Goal: Find specific page/section: Find specific page/section

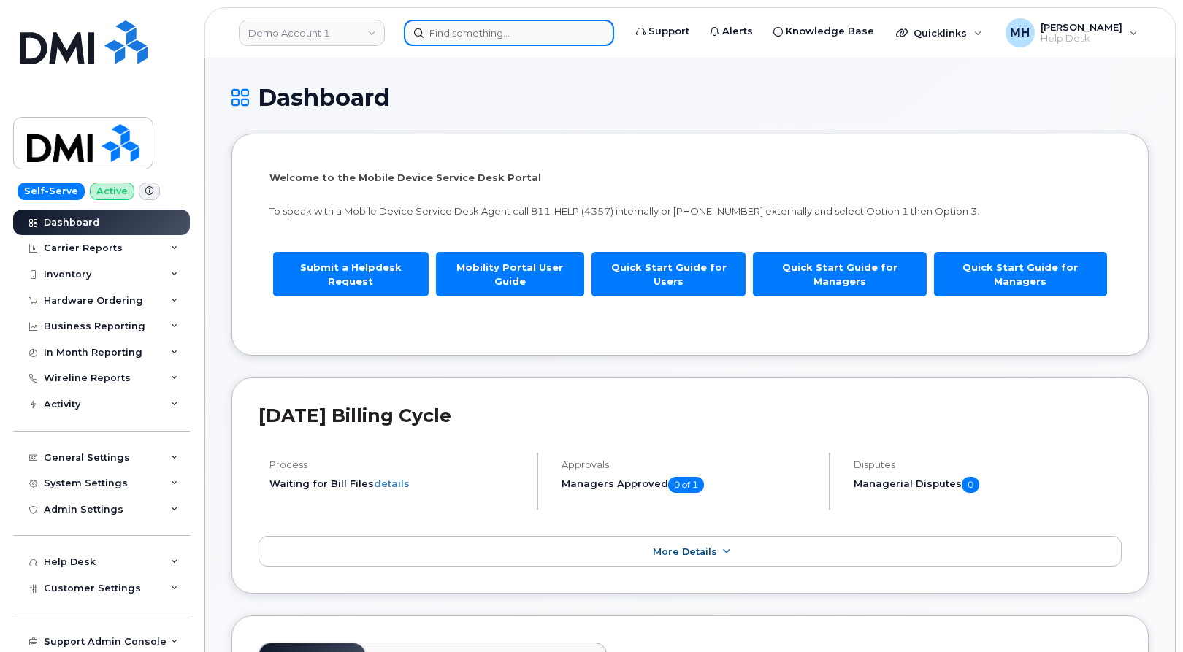
click at [514, 39] on input at bounding box center [509, 33] width 210 height 26
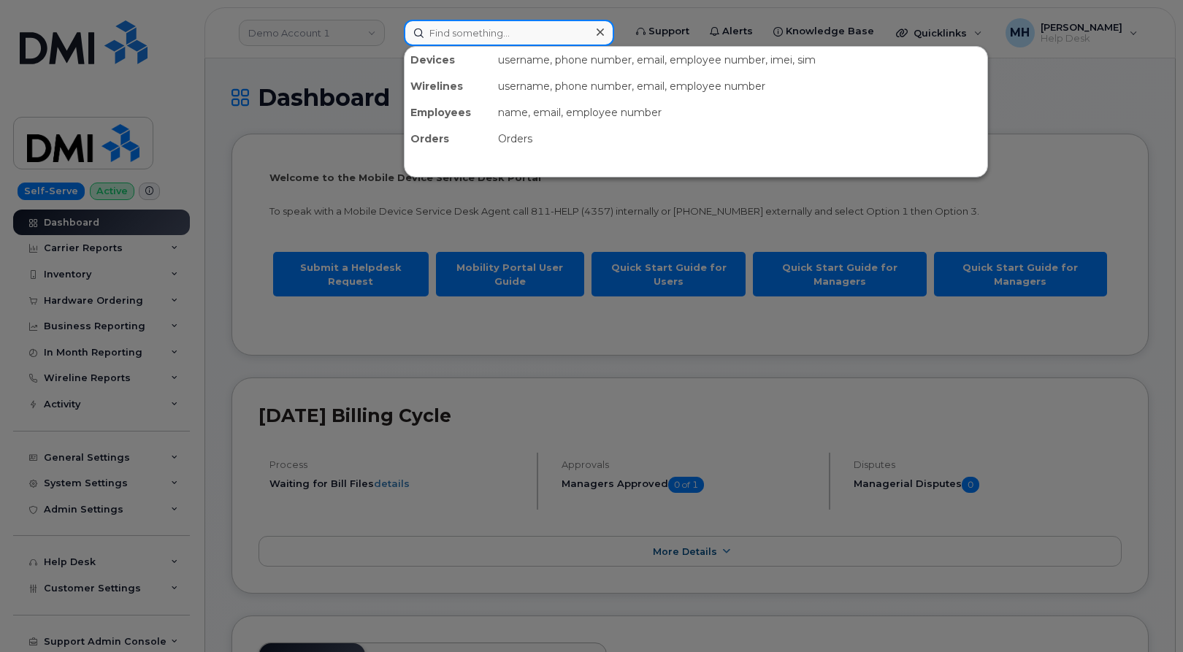
paste input "[PERSON_NAME]"
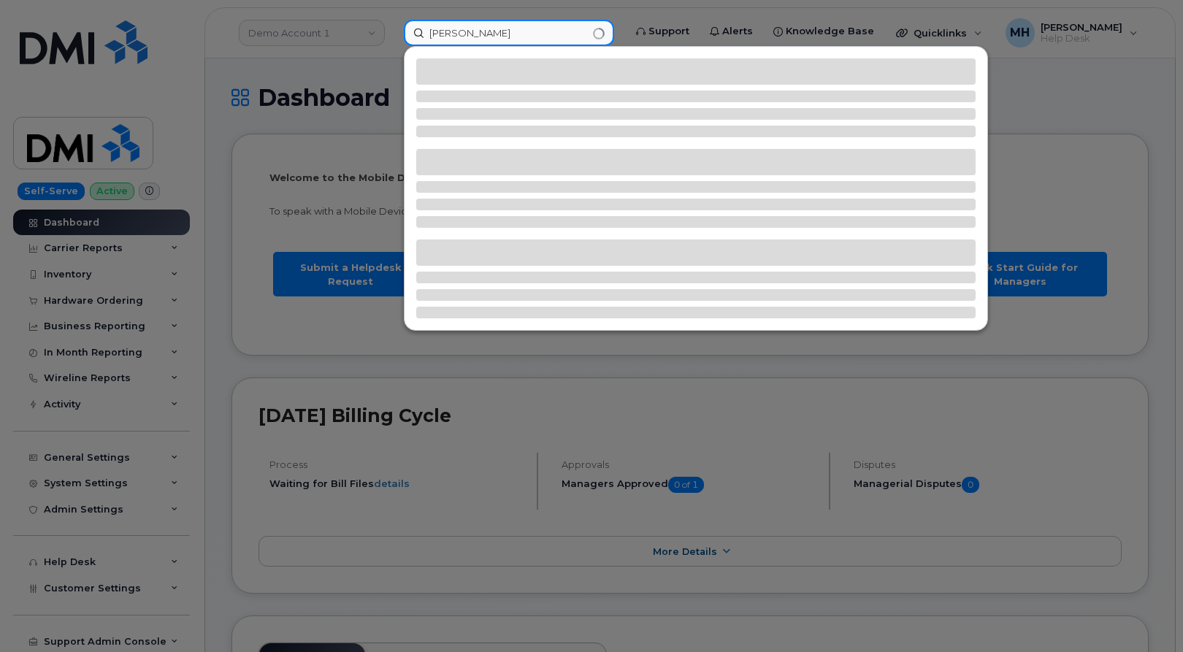
drag, startPoint x: 538, startPoint y: 39, endPoint x: 412, endPoint y: 31, distance: 126.6
click at [412, 31] on input "[PERSON_NAME]" at bounding box center [509, 33] width 210 height 26
paste input "740-310-1320"
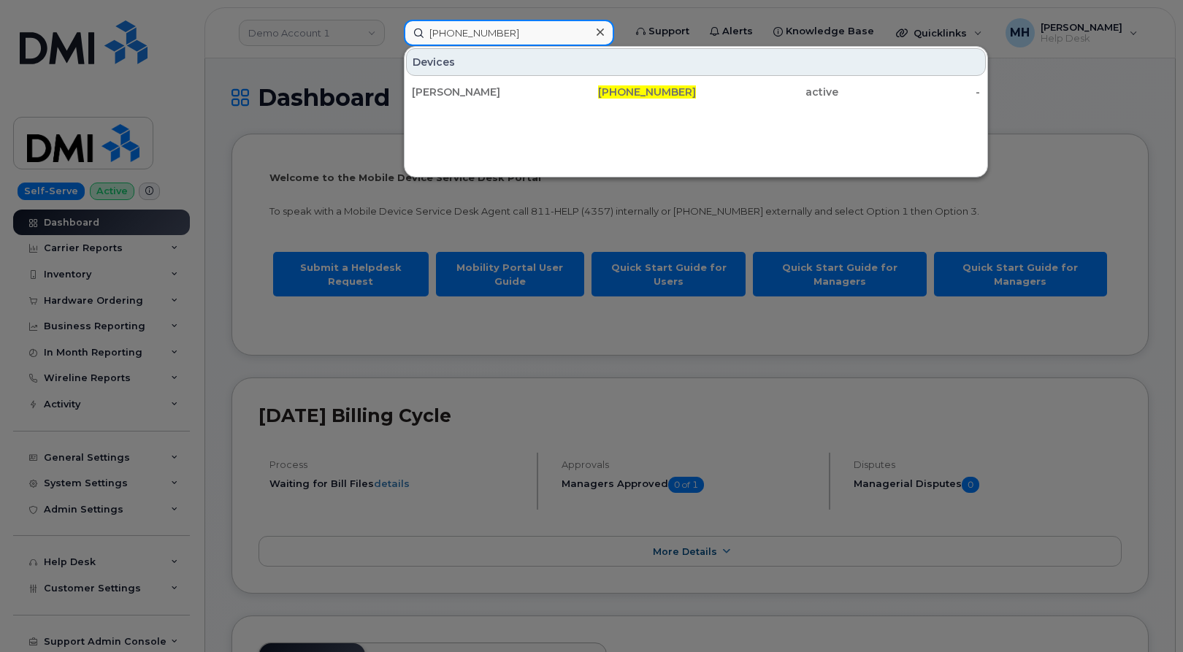
type input "740-310-1320"
click at [576, 108] on div "Devices MATTHEW D WALLNER 740-310-1320 active -" at bounding box center [696, 111] width 584 height 131
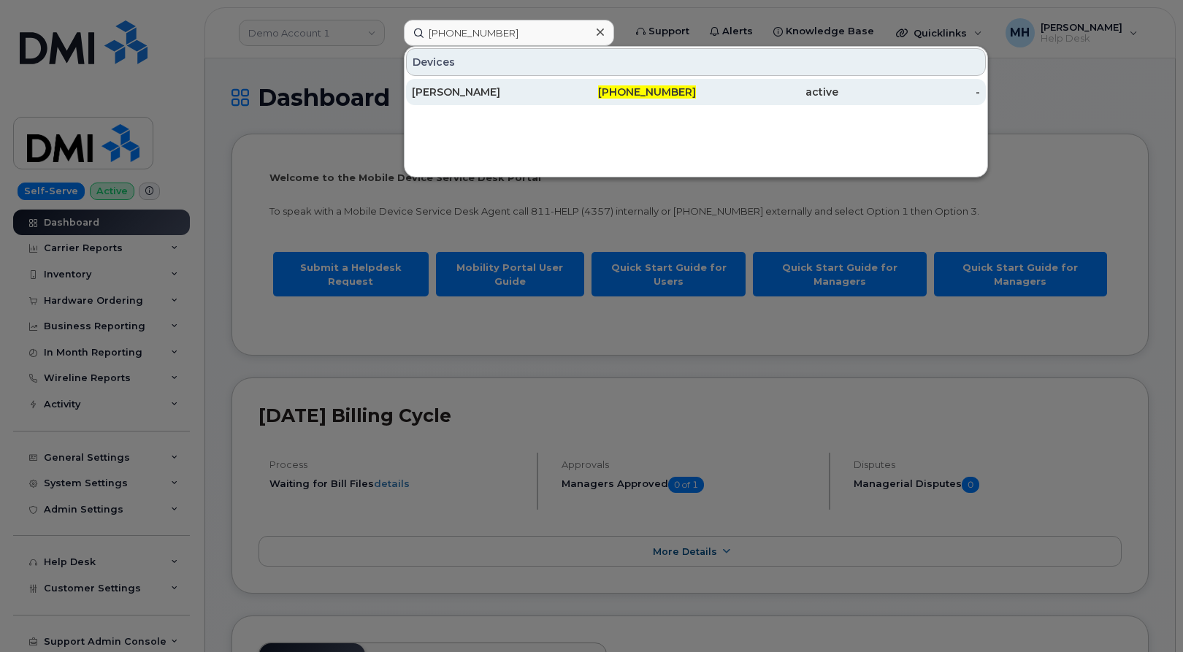
click at [576, 96] on div "740-310-1320" at bounding box center [625, 92] width 142 height 15
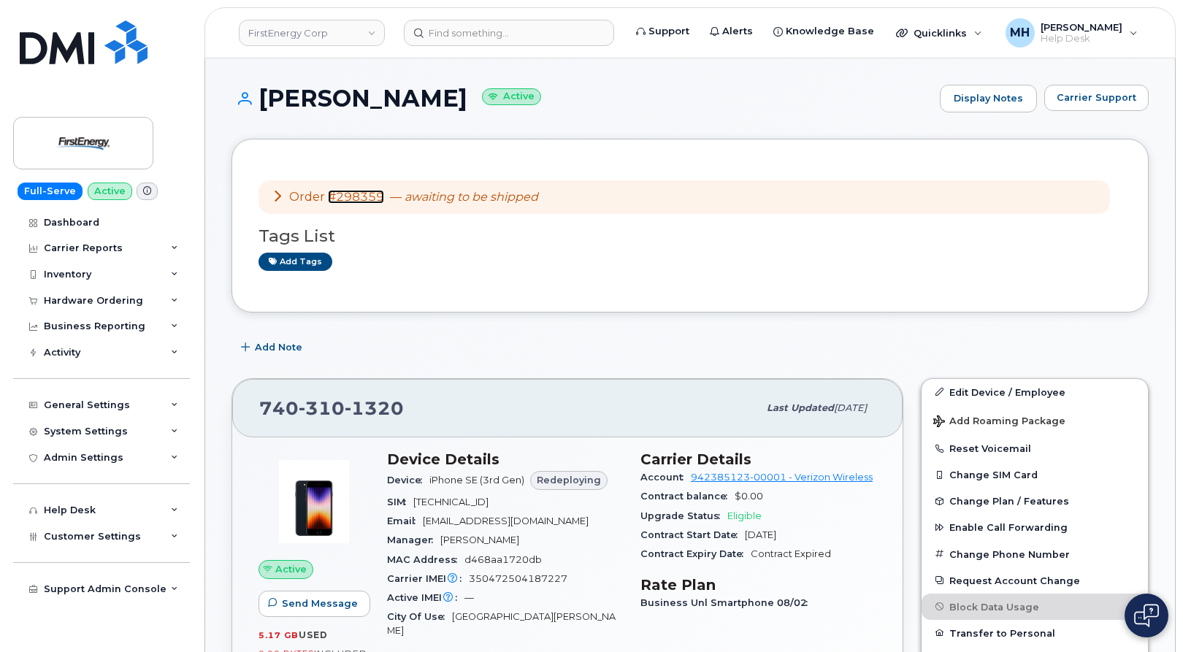
click at [371, 200] on link "#298359" at bounding box center [356, 197] width 56 height 14
